Goal: Transaction & Acquisition: Purchase product/service

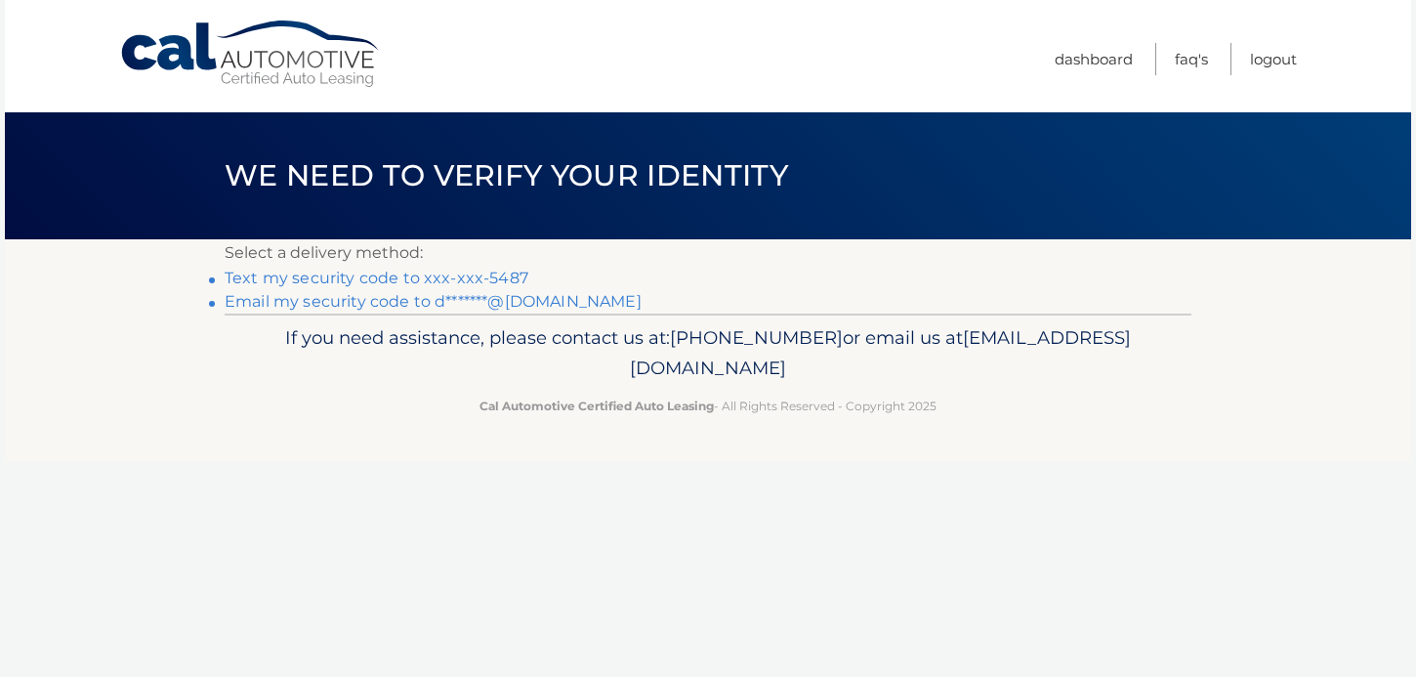
click at [308, 281] on link "Text my security code to xxx-xxx-5487" at bounding box center [377, 277] width 304 height 19
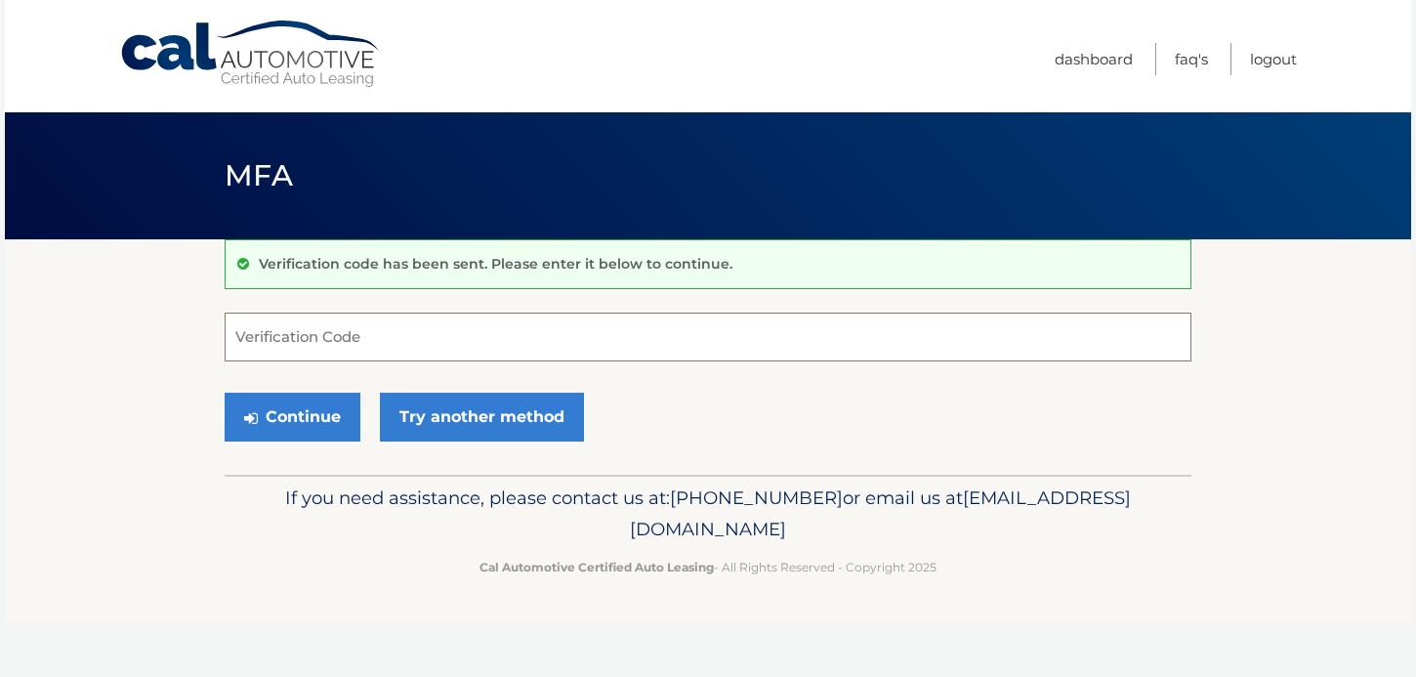
click at [307, 332] on input "Verification Code" at bounding box center [708, 336] width 966 height 49
type input "644324"
click at [302, 413] on button "Continue" at bounding box center [293, 416] width 136 height 49
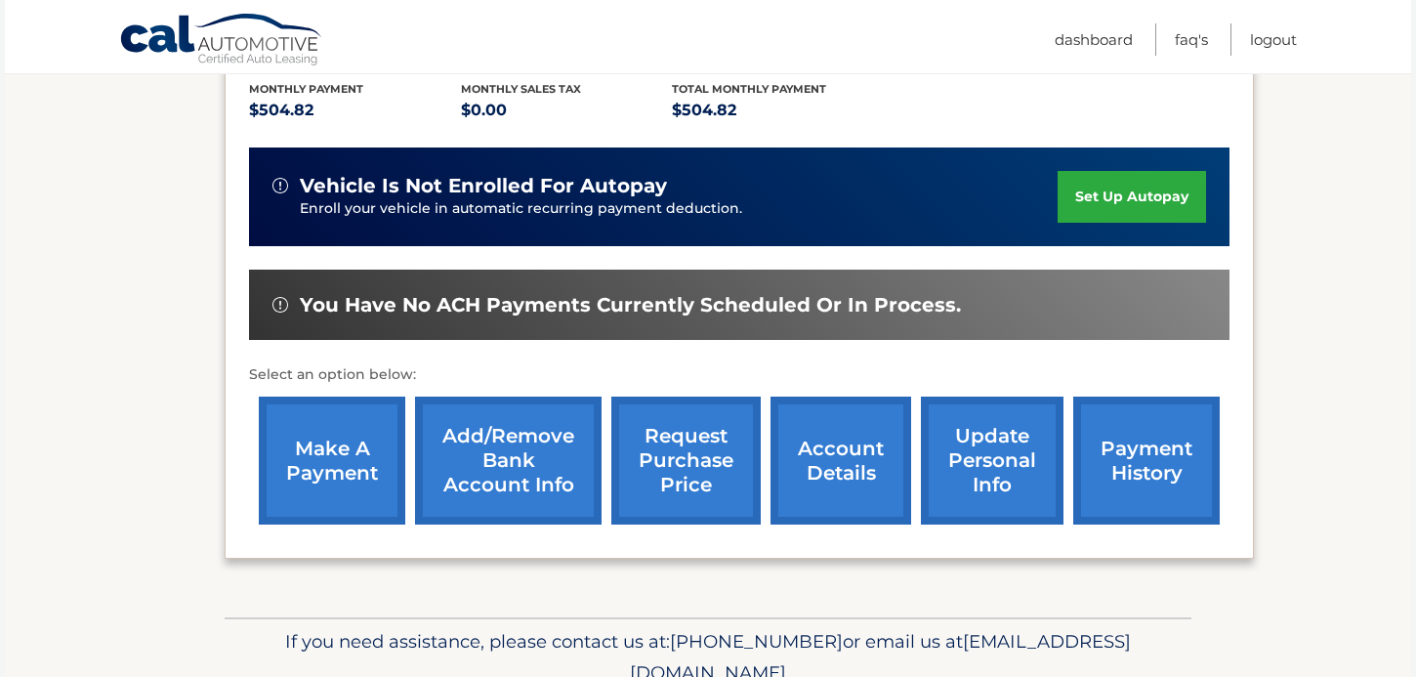
scroll to position [506, 0]
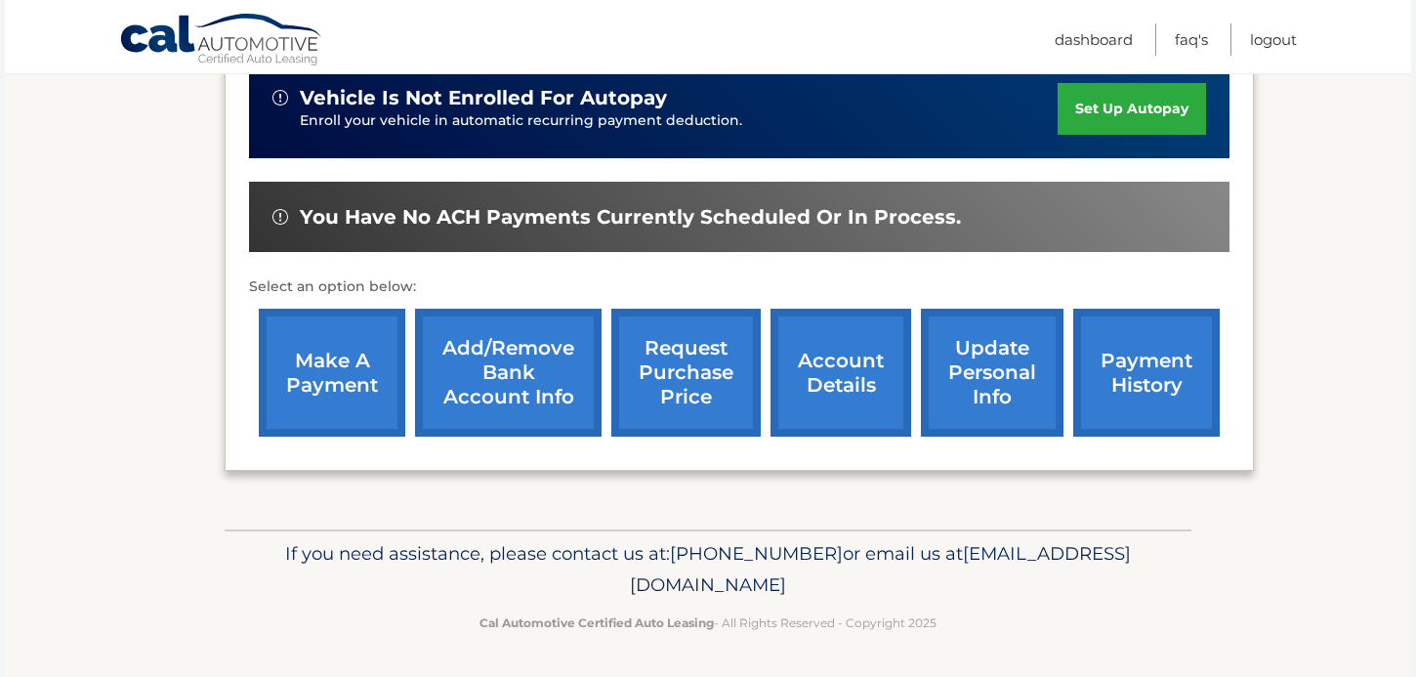
click at [336, 365] on link "make a payment" at bounding box center [332, 372] width 146 height 128
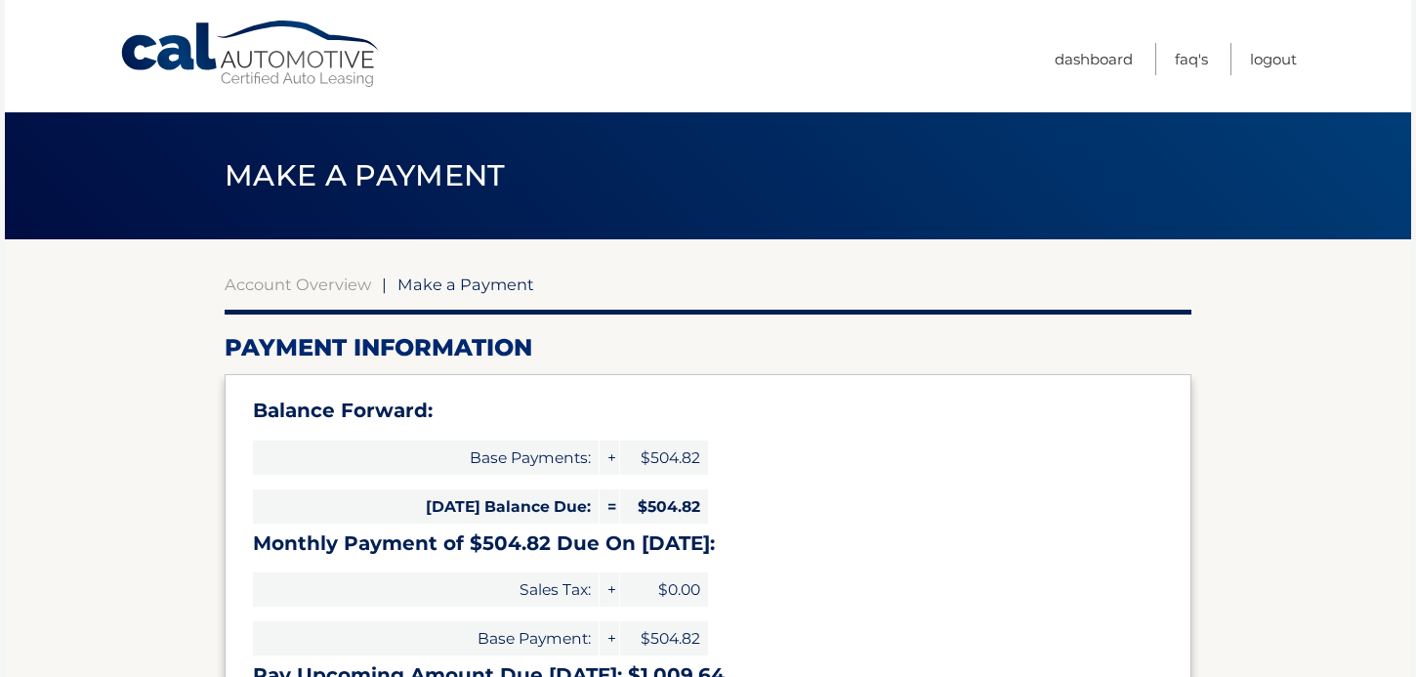
select select "NDIzMjdmZjgtMjlkOS00MWU3LWFjMWItZDIyZDZjNjljMjRm"
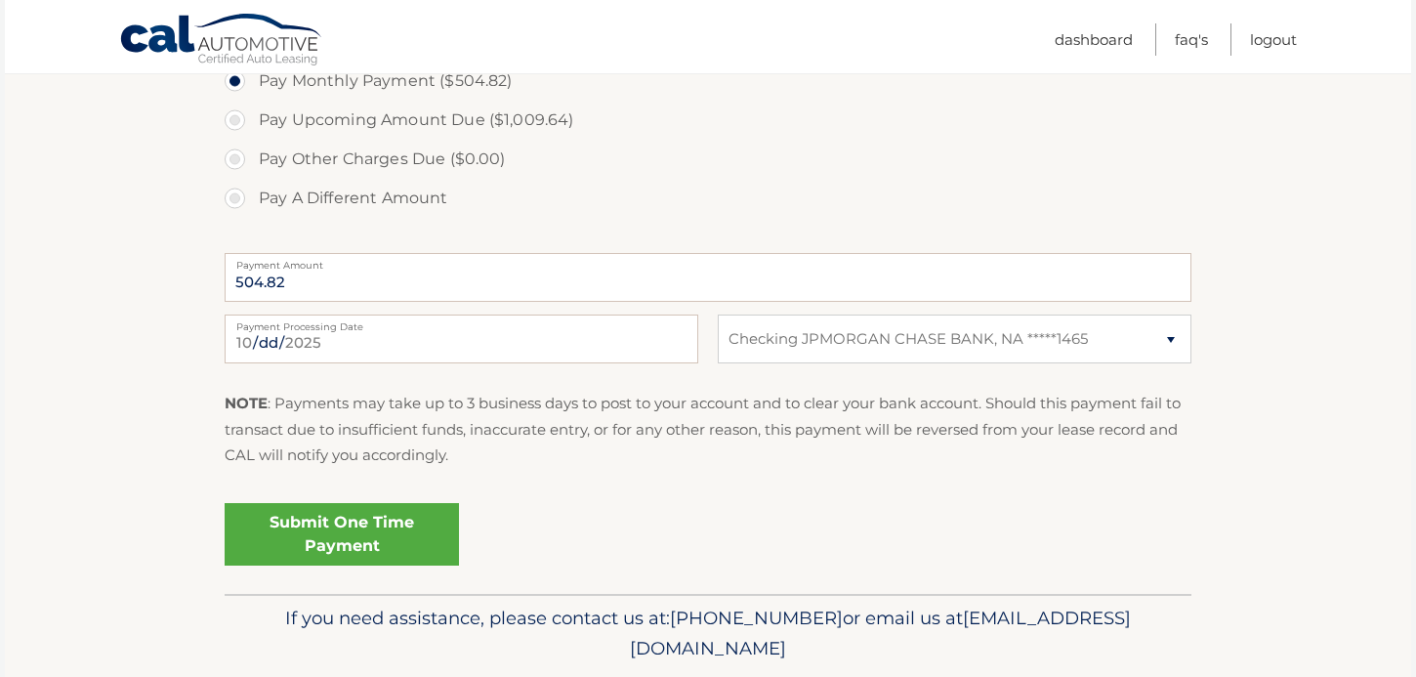
scroll to position [738, 0]
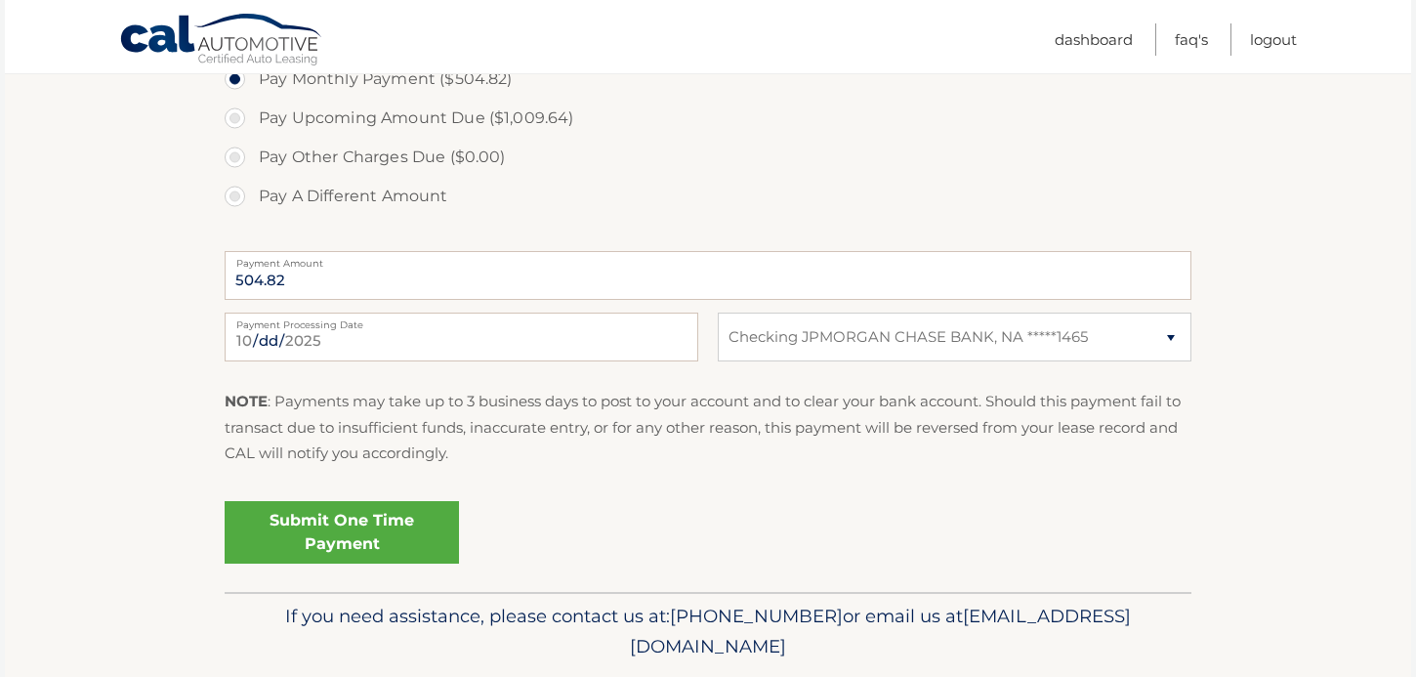
click at [363, 520] on link "Submit One Time Payment" at bounding box center [342, 532] width 234 height 62
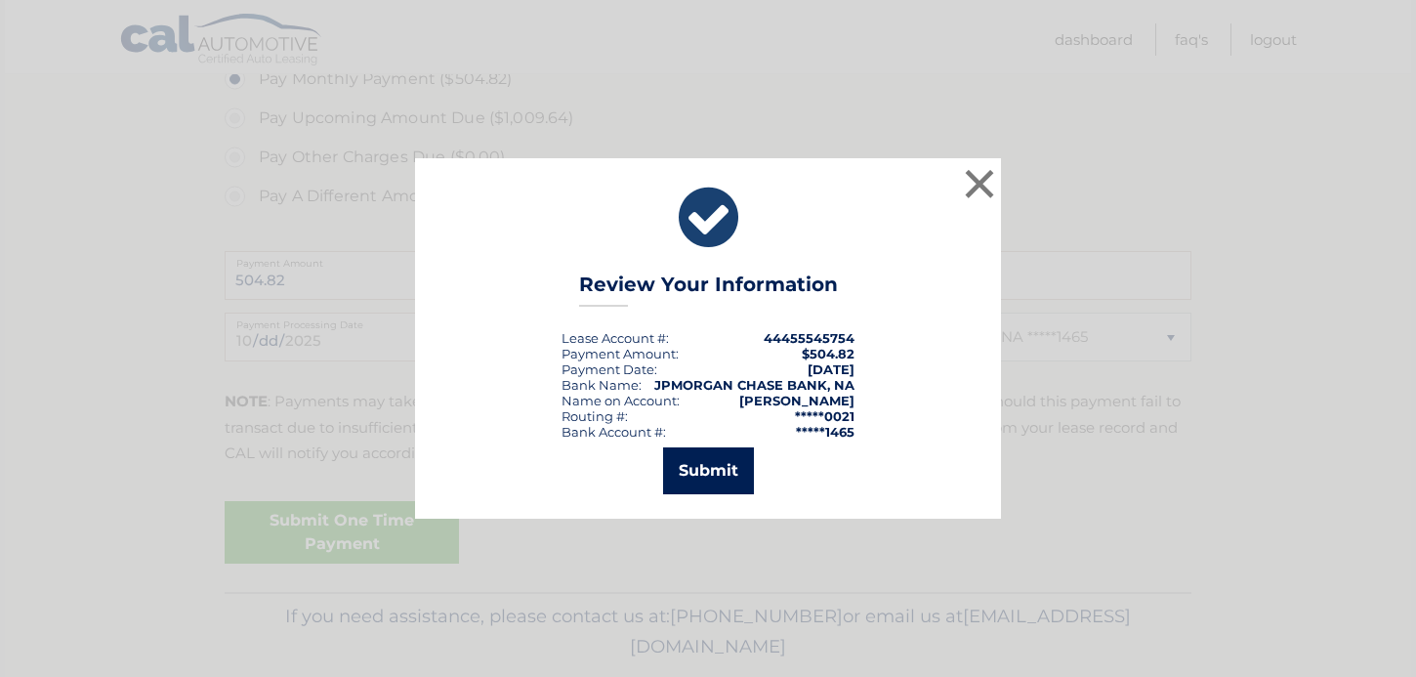
click at [715, 481] on button "Submit" at bounding box center [708, 470] width 91 height 47
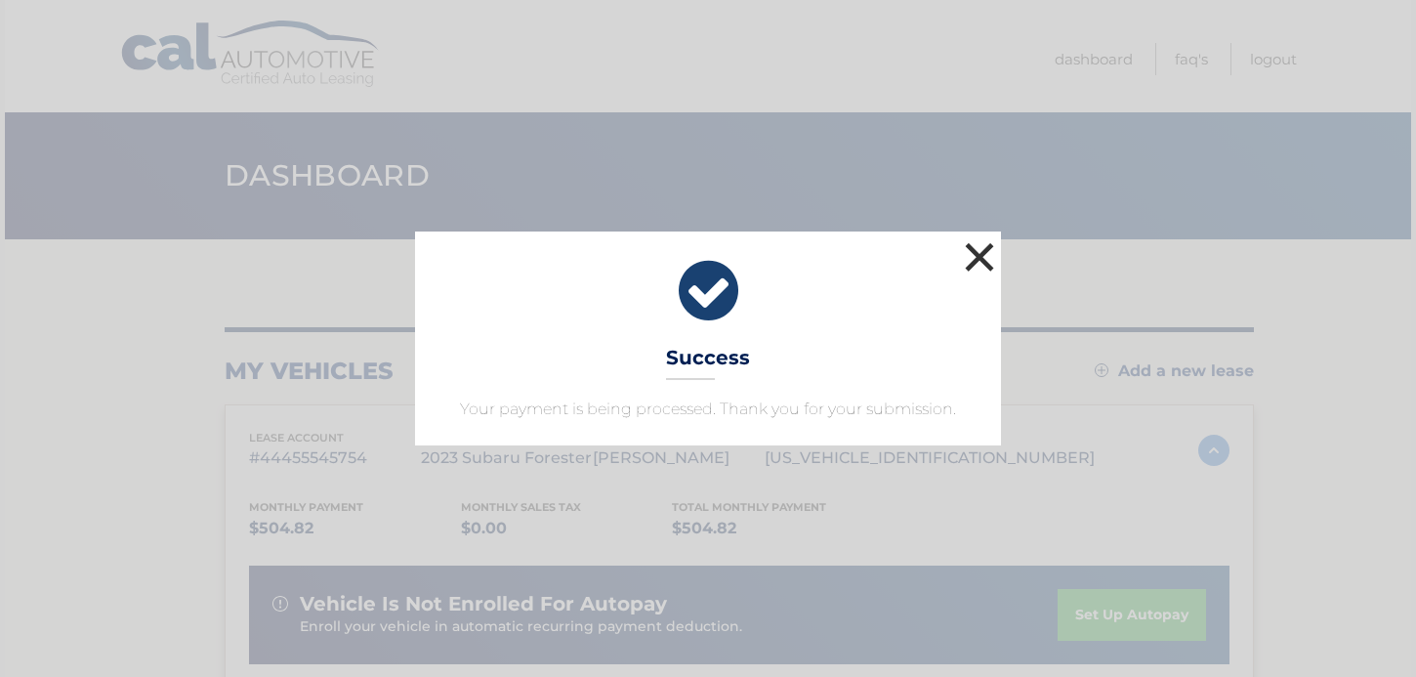
click at [981, 249] on button "×" at bounding box center [979, 256] width 39 height 39
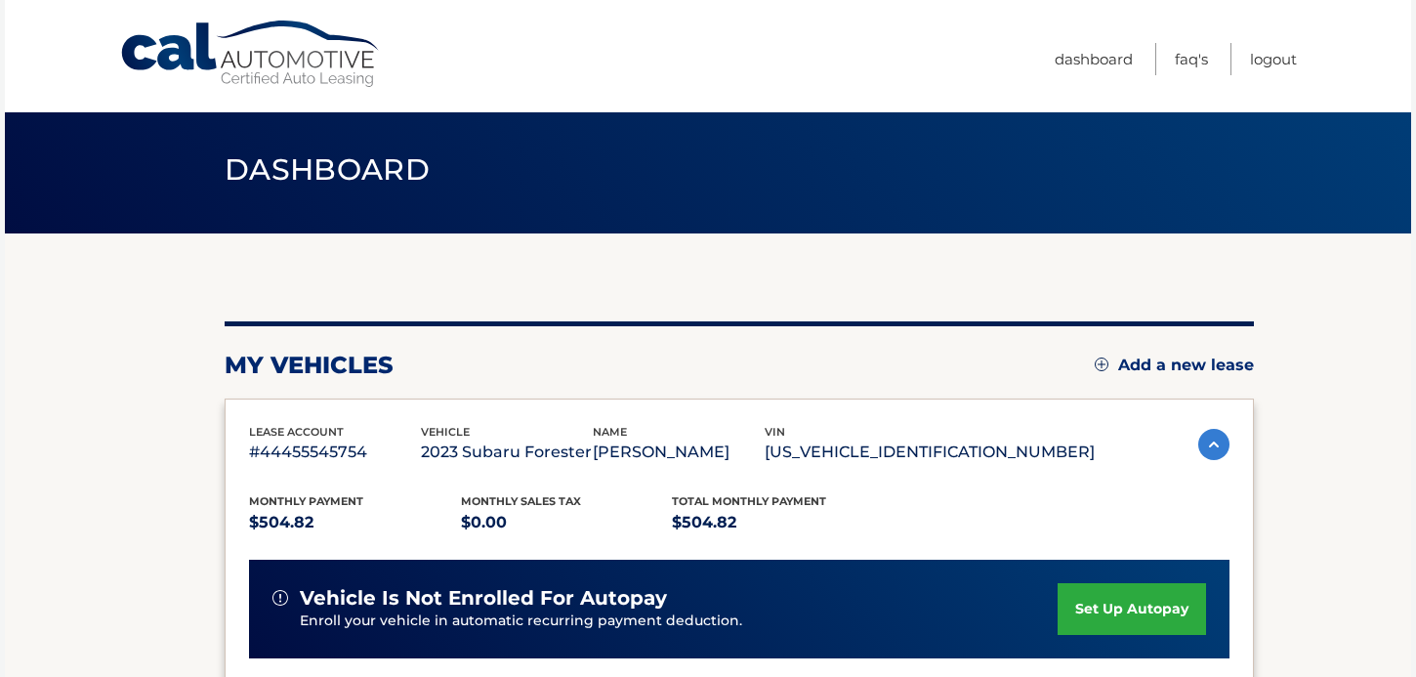
scroll to position [8, 0]
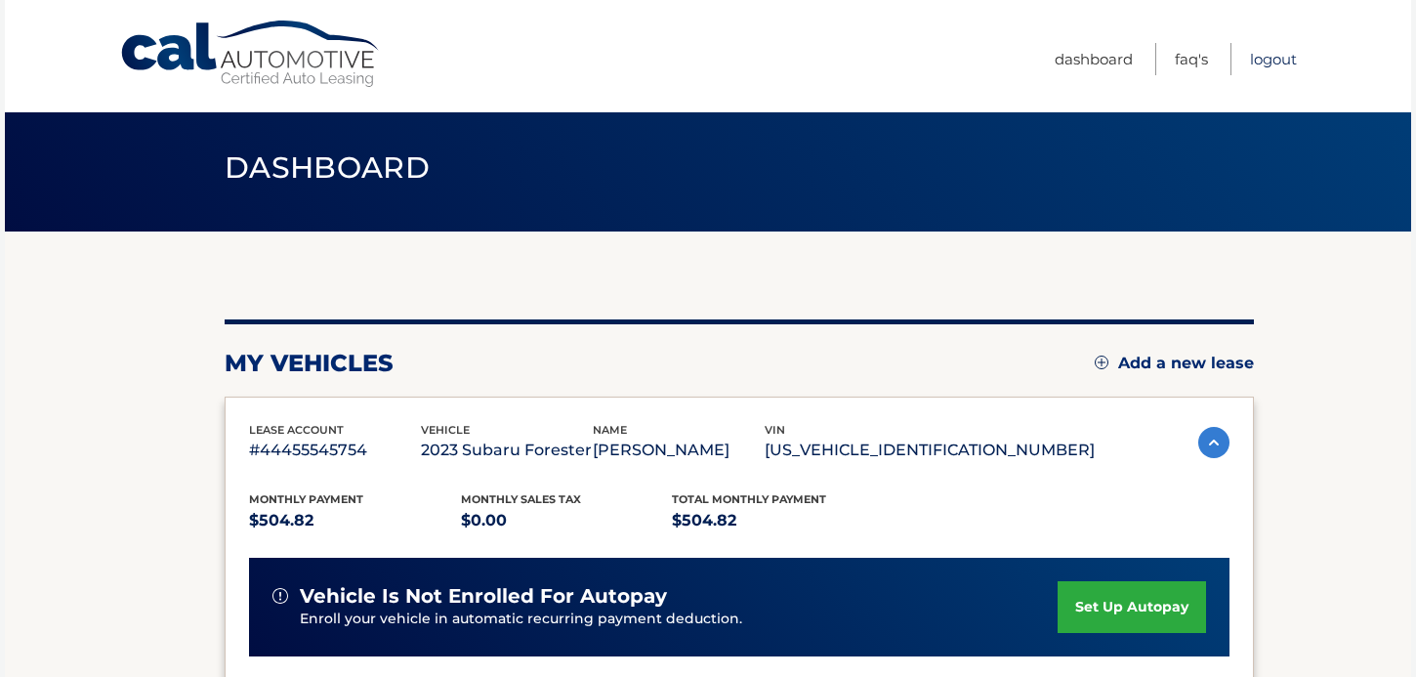
click at [1277, 59] on link "Logout" at bounding box center [1273, 59] width 47 height 32
